Goal: Transaction & Acquisition: Purchase product/service

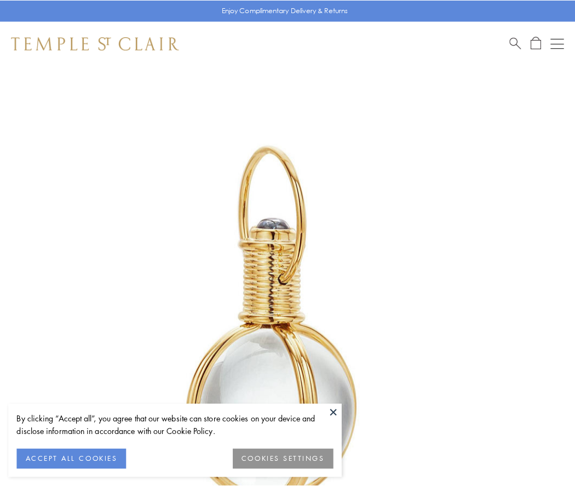
scroll to position [286, 0]
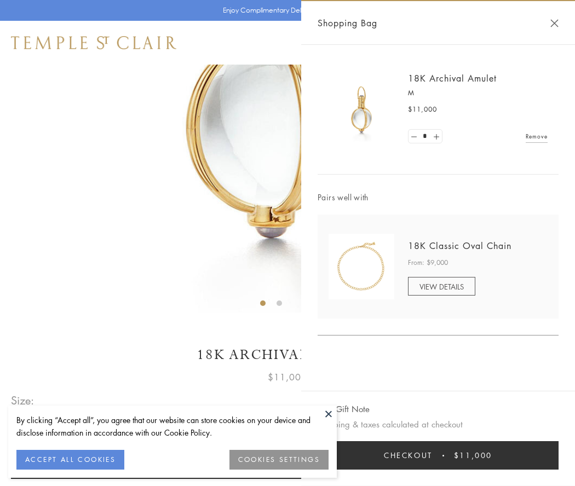
click at [438, 455] on button "Checkout $11,000" at bounding box center [438, 455] width 241 height 28
